Goal: Use online tool/utility: Utilize a website feature to perform a specific function

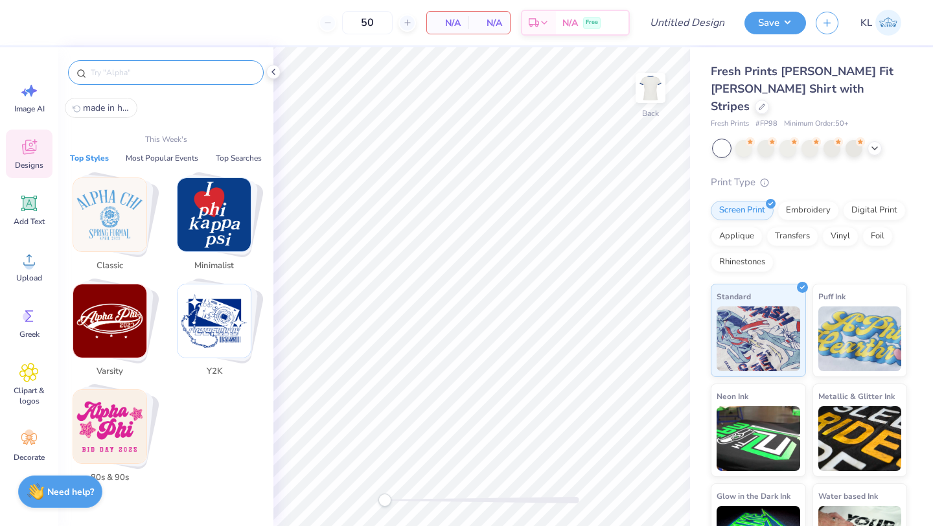
click at [133, 76] on input "text" at bounding box center [172, 72] width 166 height 13
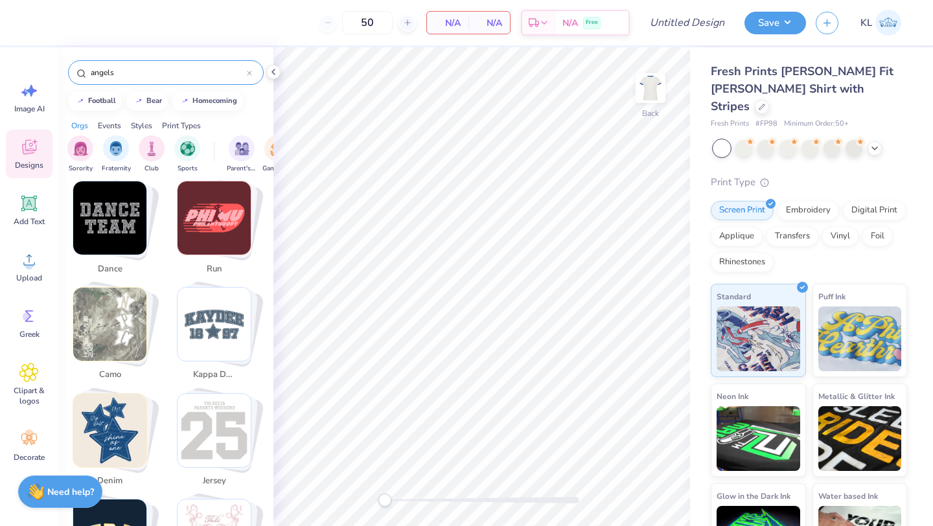
scroll to position [1323, 0]
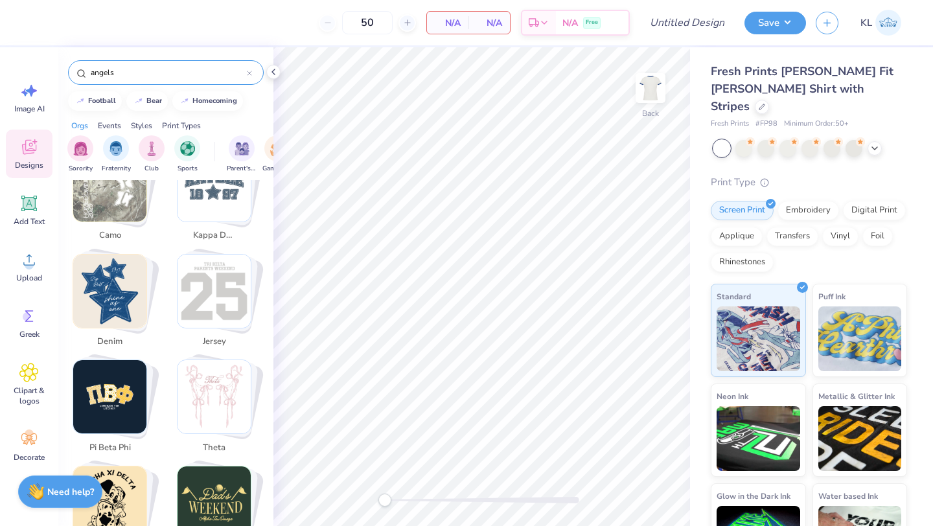
click at [192, 76] on input "angels" at bounding box center [167, 72] width 157 height 13
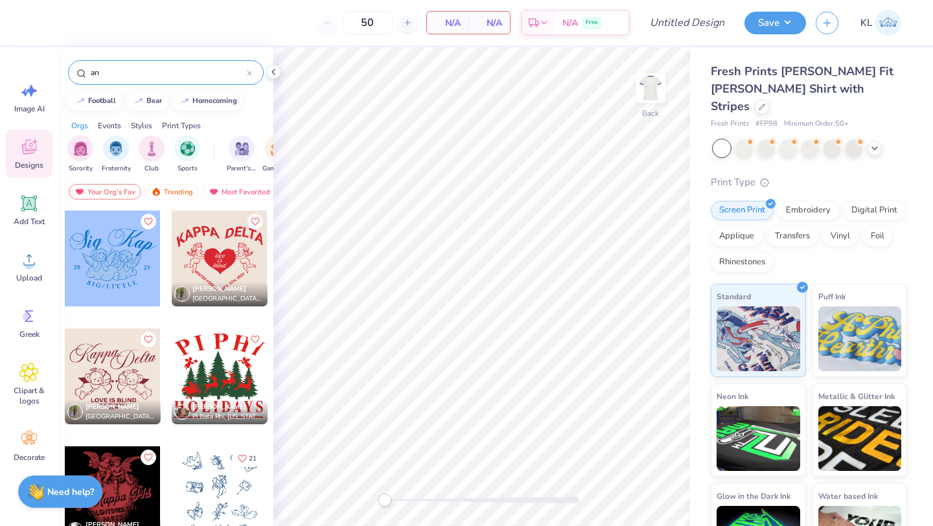
type input "a"
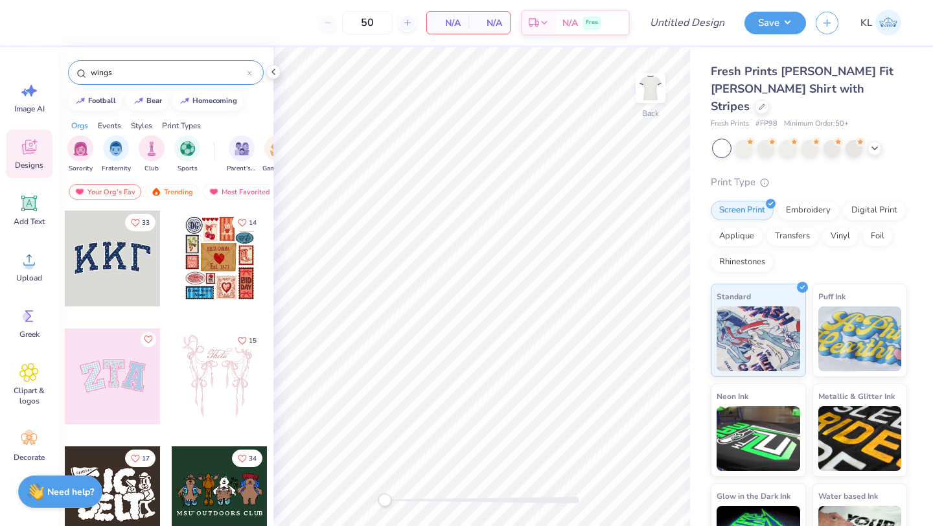
type input "wings"
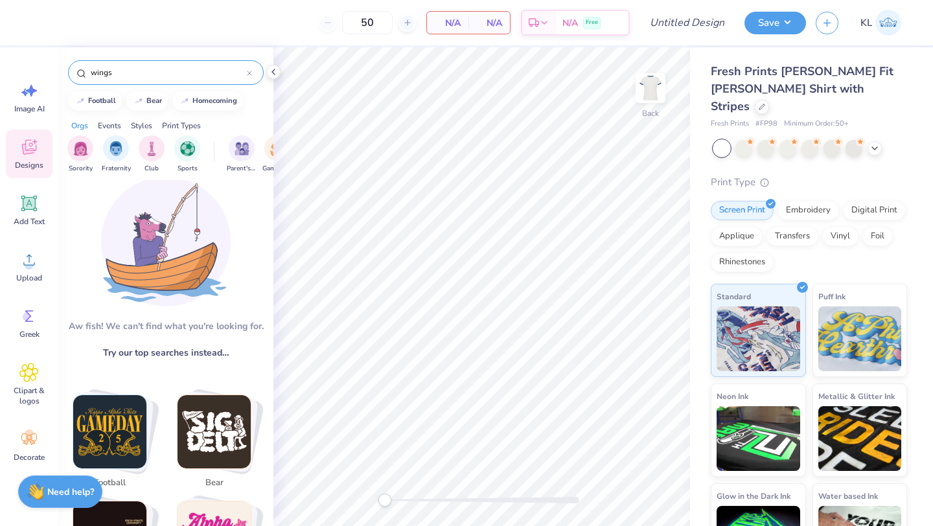
scroll to position [0, 0]
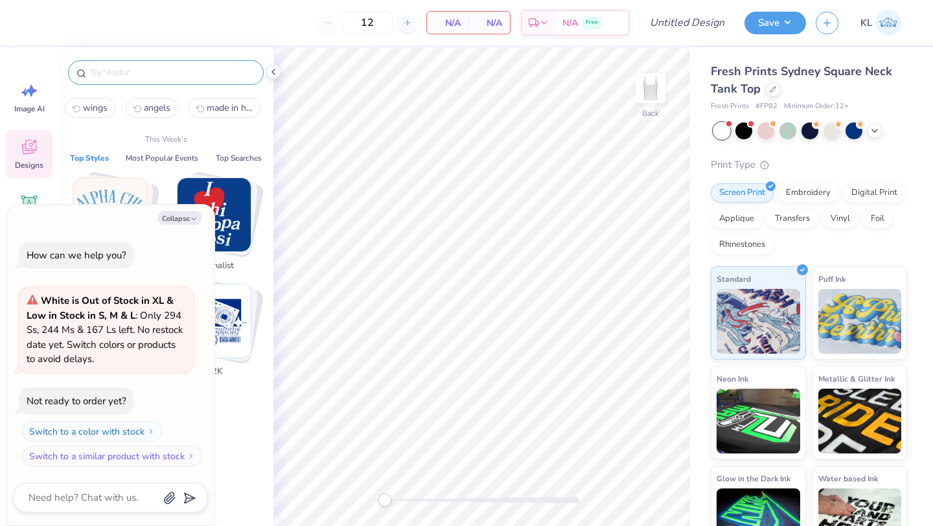
type textarea "x"
click at [146, 67] on input "text" at bounding box center [172, 72] width 166 height 13
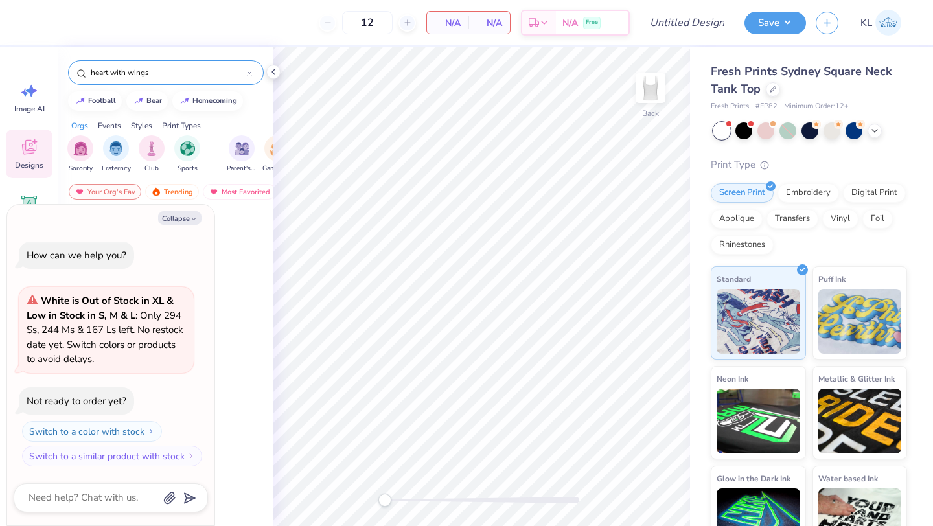
type input "heart with wings"
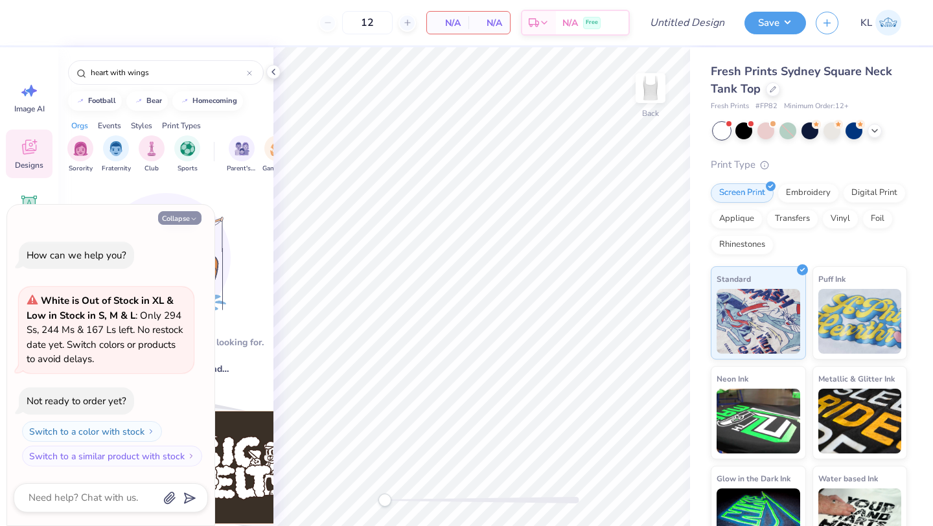
click at [181, 216] on button "Collapse" at bounding box center [179, 218] width 43 height 14
type textarea "x"
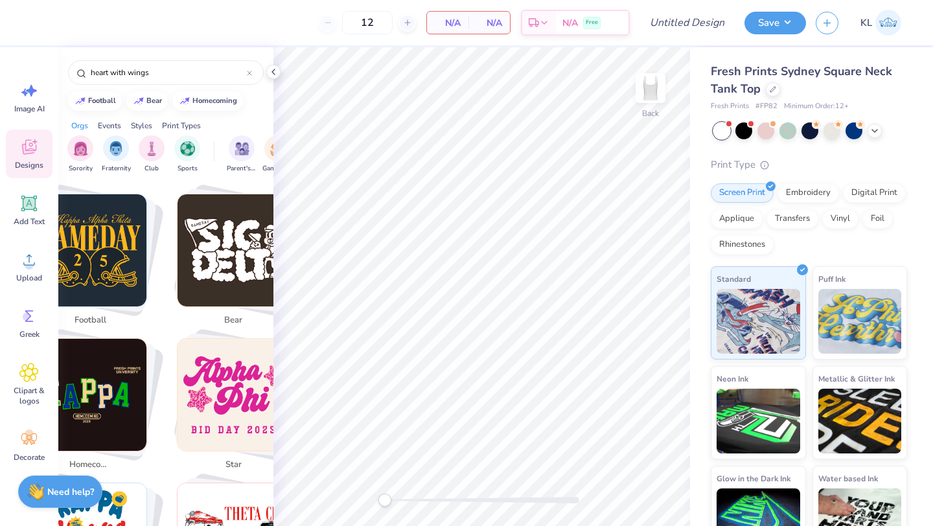
scroll to position [235, 0]
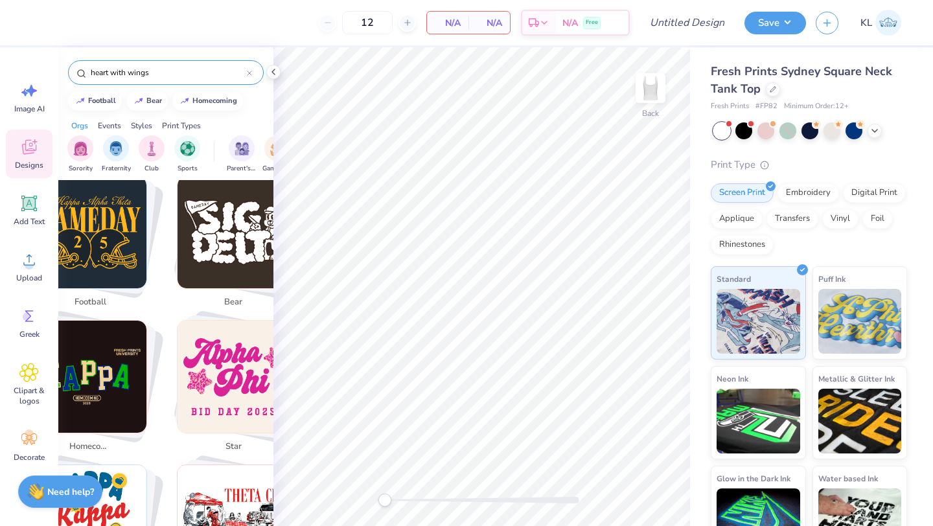
click at [171, 74] on input "heart with wings" at bounding box center [167, 72] width 157 height 13
